Goal: Transaction & Acquisition: Complete application form

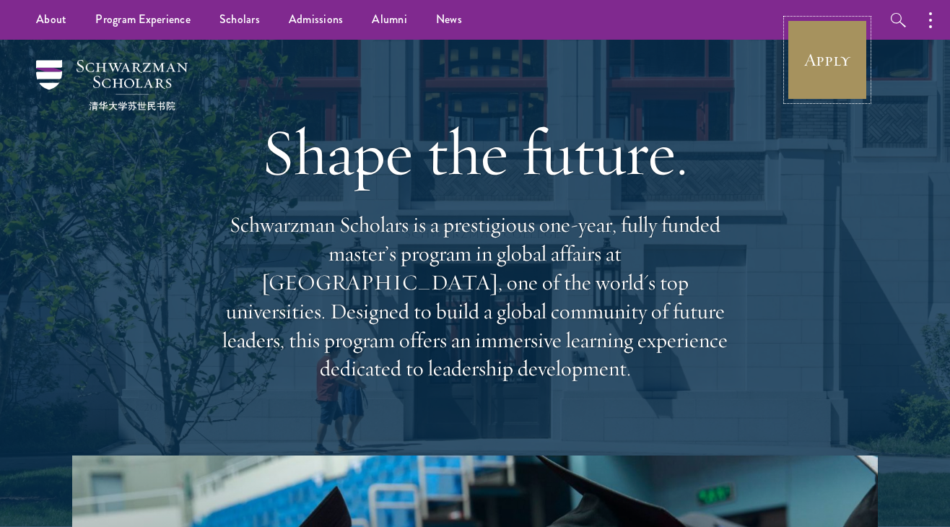
click at [829, 50] on link "Apply" at bounding box center [827, 59] width 81 height 81
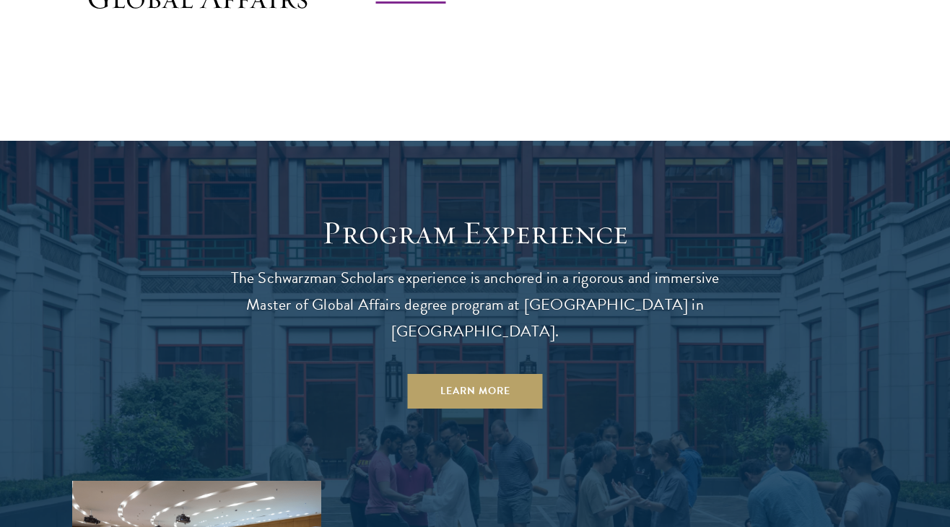
scroll to position [1168, 0]
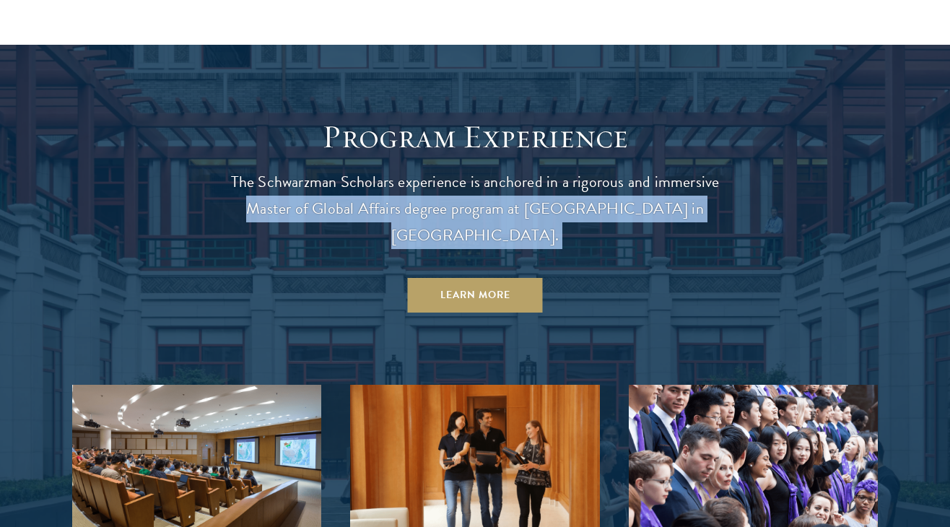
drag, startPoint x: 244, startPoint y: 203, endPoint x: 406, endPoint y: 214, distance: 162.1
click at [406, 216] on header "Program Experience The Schwarzman Scholars experience is anchored in a rigorous…" at bounding box center [475, 215] width 520 height 196
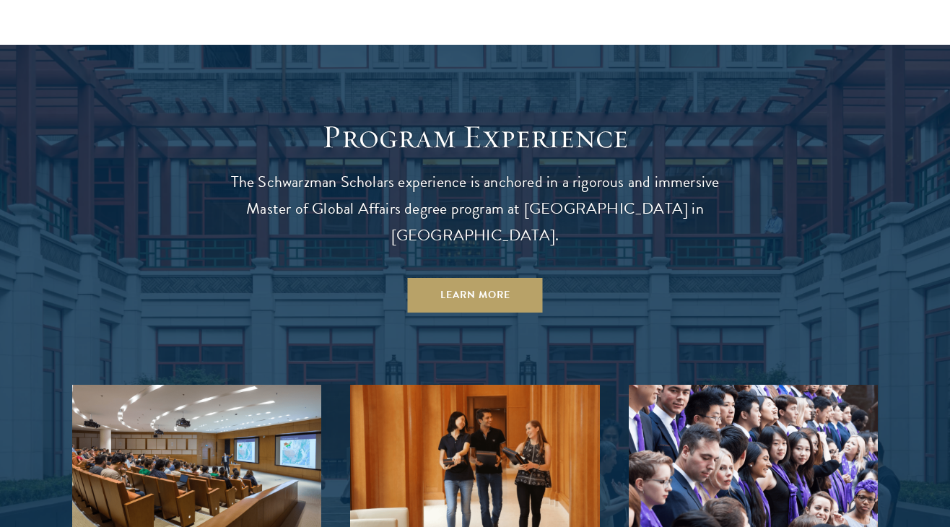
click at [403, 210] on p "The Schwarzman Scholars experience is anchored in a rigorous and immersive Mast…" at bounding box center [475, 209] width 520 height 80
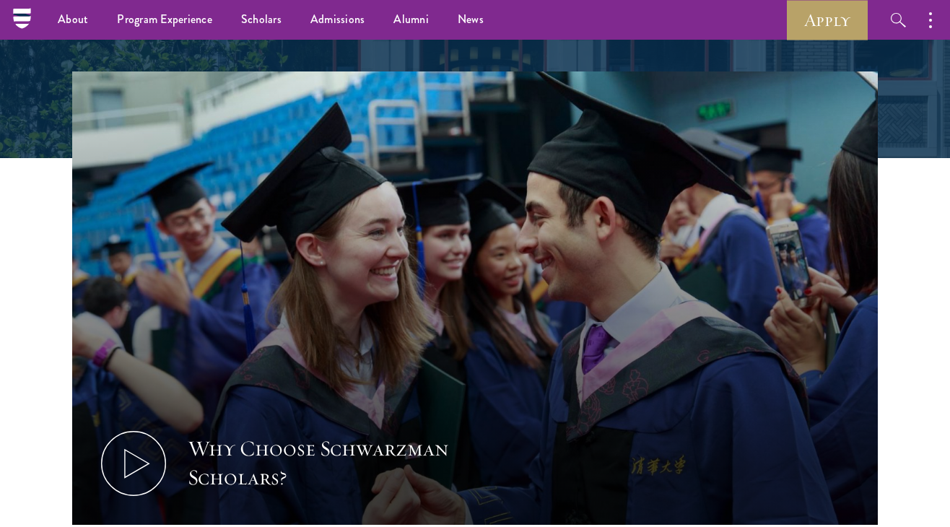
scroll to position [97, 0]
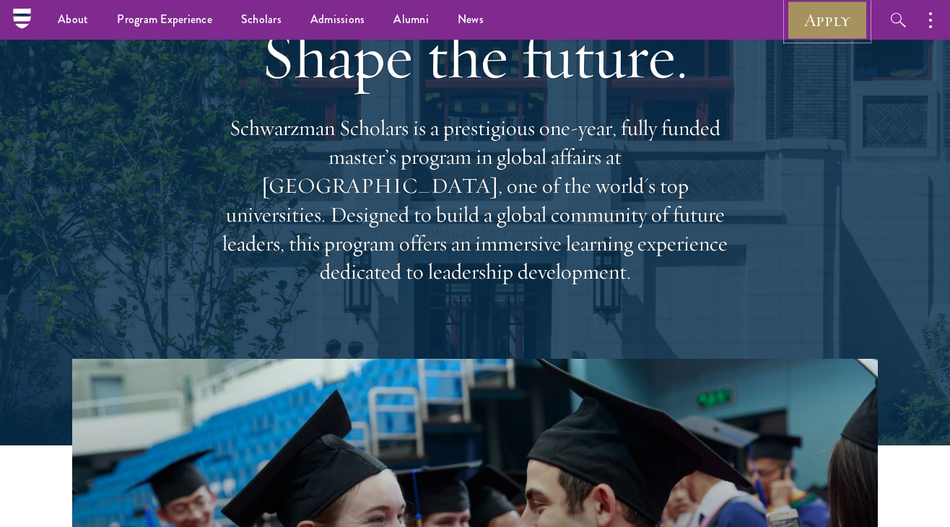
click at [834, 26] on link "Apply" at bounding box center [827, 20] width 81 height 40
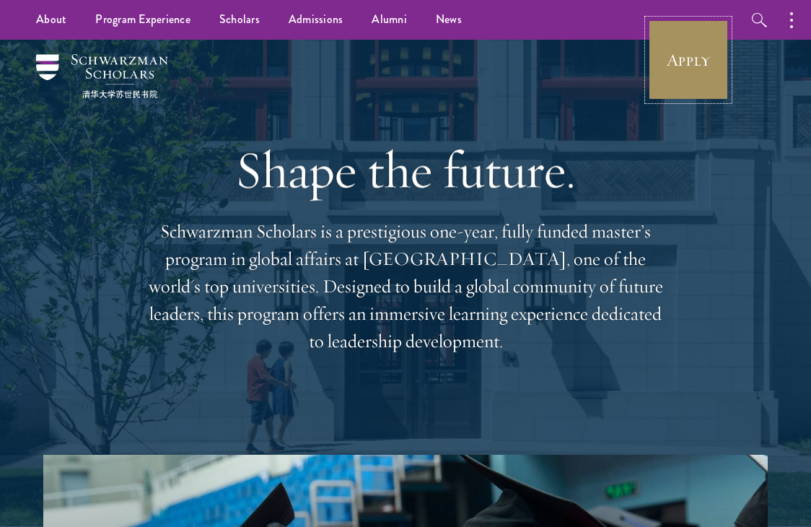
click at [683, 66] on link "Apply" at bounding box center [688, 59] width 81 height 81
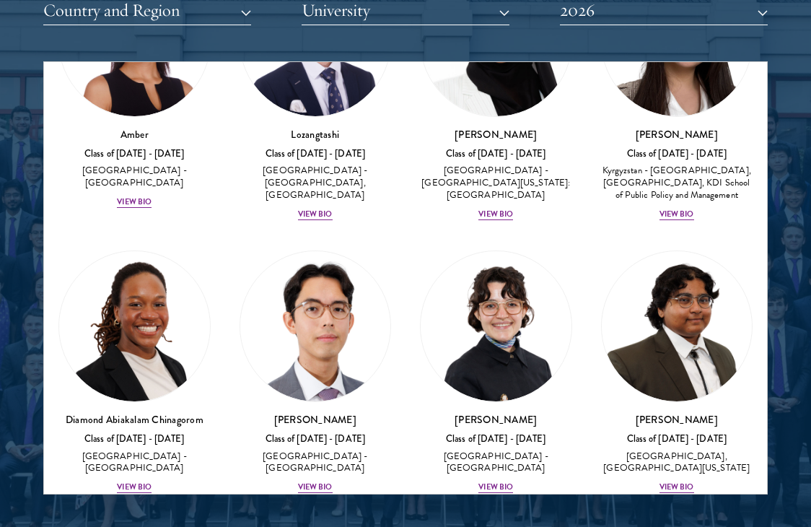
scroll to position [267, 0]
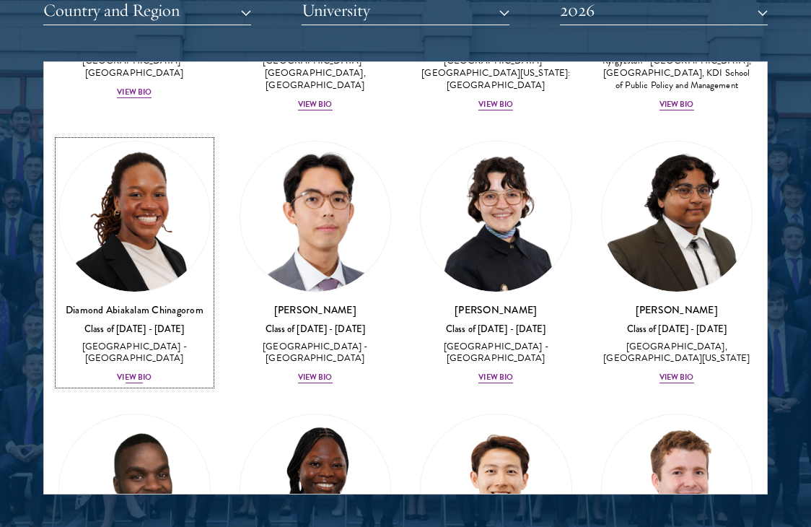
click at [134, 377] on div "View Bio" at bounding box center [134, 378] width 35 height 12
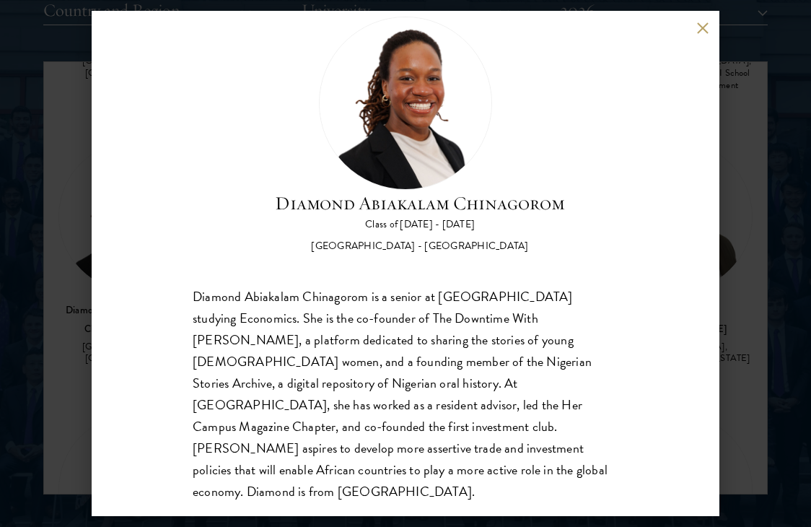
scroll to position [45, 0]
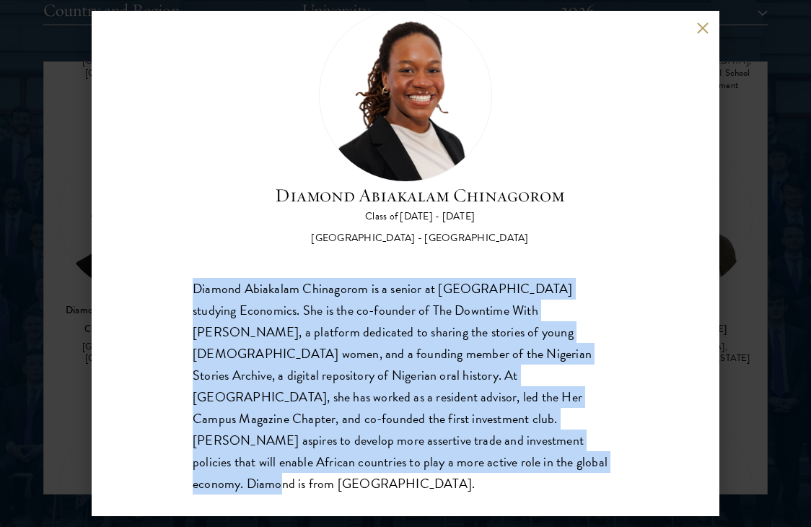
drag, startPoint x: 188, startPoint y: 283, endPoint x: 272, endPoint y: 459, distance: 195.3
click at [272, 459] on div "Diamond Abiakalam [GEOGRAPHIC_DATA] Class of [DATE] - [DATE] [GEOGRAPHIC_DATA] …" at bounding box center [406, 263] width 628 height 505
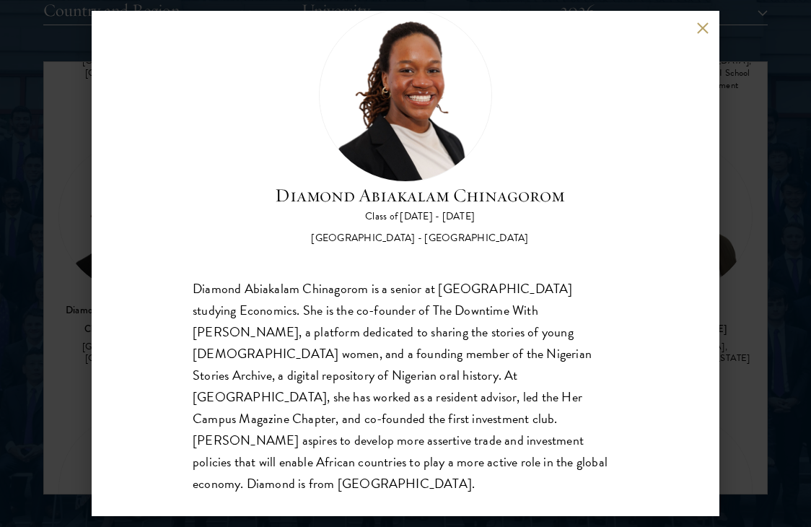
click at [328, 471] on div "Diamond Abiakalam Chinagorom is a senior at [GEOGRAPHIC_DATA] studying Economic…" at bounding box center [406, 386] width 426 height 217
